Goal: Transaction & Acquisition: Download file/media

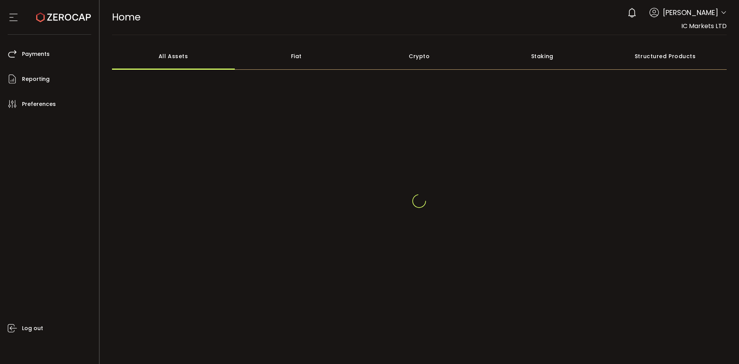
click at [687, 25] on span "IC Markets LTD" at bounding box center [703, 26] width 45 height 9
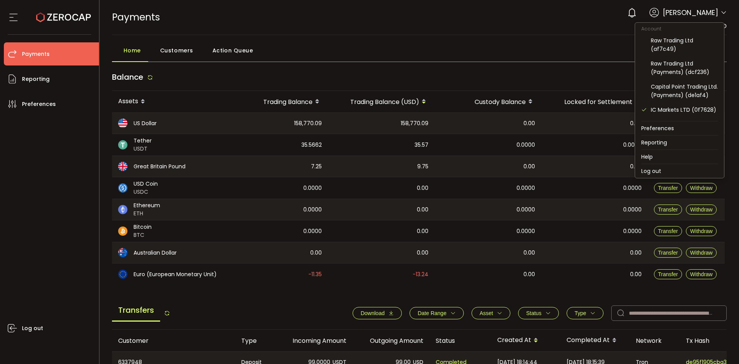
click at [723, 14] on icon at bounding box center [723, 13] width 6 height 6
click at [667, 169] on li "Log out" at bounding box center [679, 171] width 89 height 14
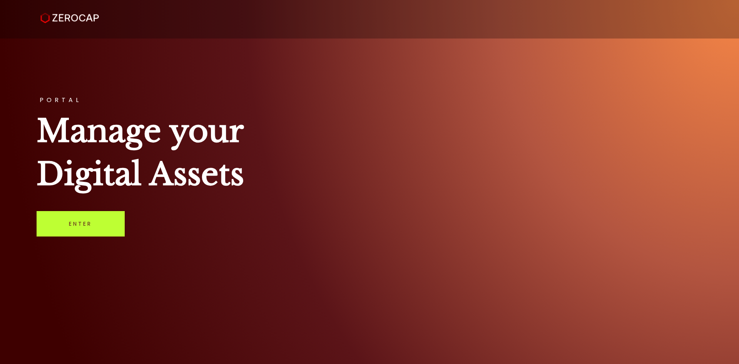
click at [45, 226] on link "Enter" at bounding box center [81, 223] width 88 height 25
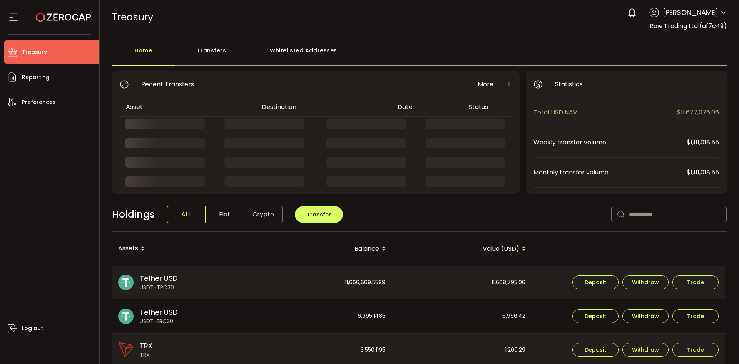
click at [719, 22] on span "Raw Trading Ltd (af7c49)" at bounding box center [688, 26] width 77 height 9
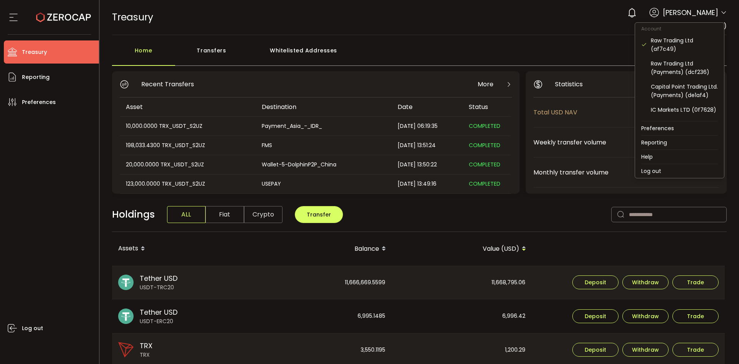
click at [720, 13] on icon at bounding box center [723, 13] width 6 height 6
click at [720, 12] on icon at bounding box center [723, 13] width 6 height 6
click at [697, 114] on div "IC Markets LTD (0f7628)" at bounding box center [684, 109] width 67 height 8
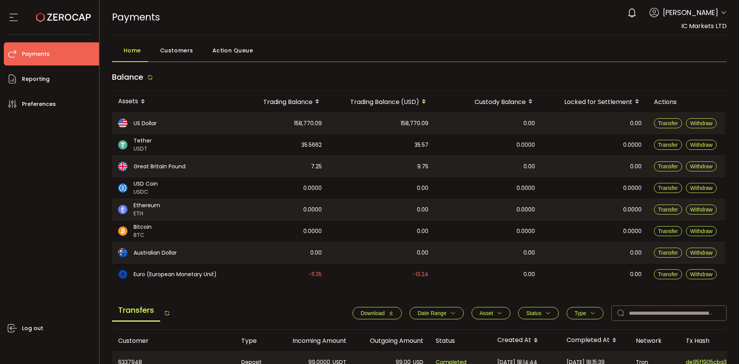
click at [444, 312] on span "Date Range" at bounding box center [437, 313] width 38 height 6
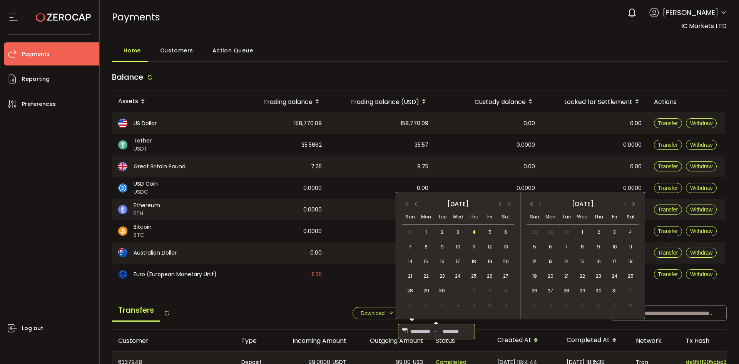
click at [409, 332] on input at bounding box center [420, 331] width 23 height 12
drag, startPoint x: 441, startPoint y: 231, endPoint x: 451, endPoint y: 231, distance: 10.0
click at [442, 231] on span "2" at bounding box center [442, 231] width 9 height 9
click at [455, 231] on span "3" at bounding box center [457, 231] width 9 height 9
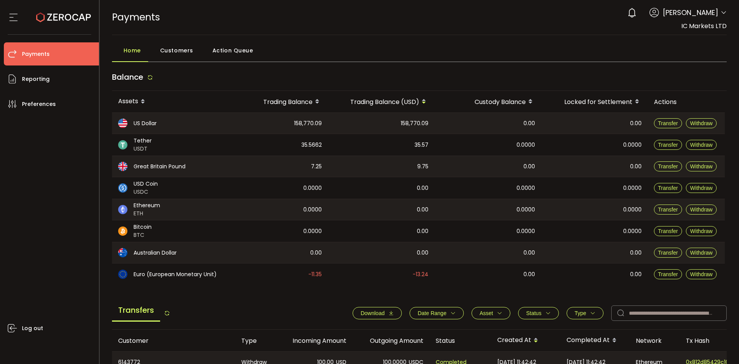
click at [376, 314] on span "Download" at bounding box center [373, 313] width 24 height 6
